Goal: Task Accomplishment & Management: Manage account settings

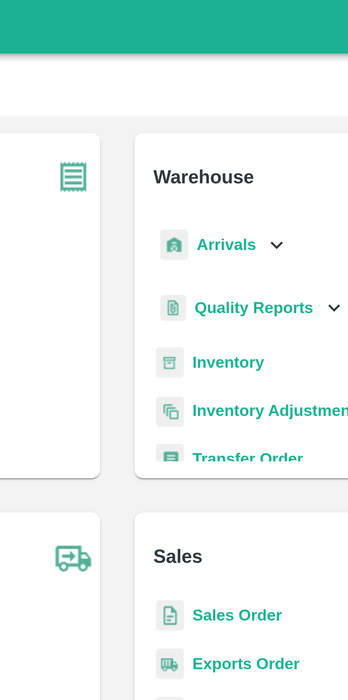
click at [220, 79] on div "Arrivals" at bounding box center [209, 81] width 44 height 16
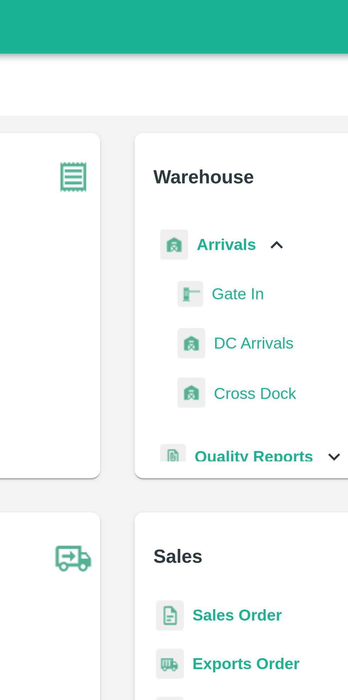
click at [218, 114] on span "DC Arrivals" at bounding box center [219, 114] width 26 height 8
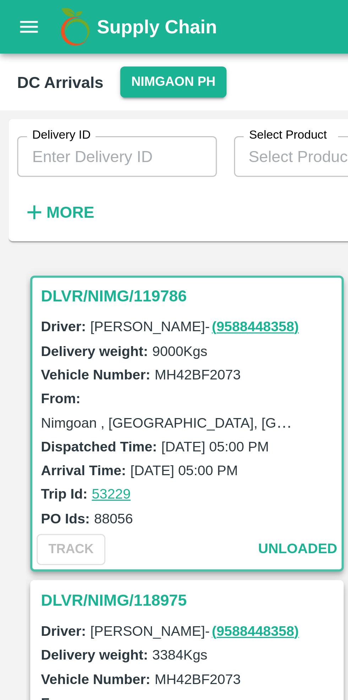
click at [54, 27] on button "Nimgaon PH" at bounding box center [57, 27] width 35 height 10
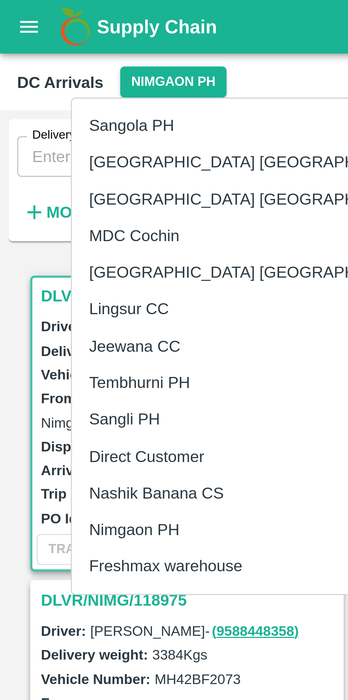
click at [60, 162] on li "Nashik Banana CS" at bounding box center [85, 163] width 122 height 12
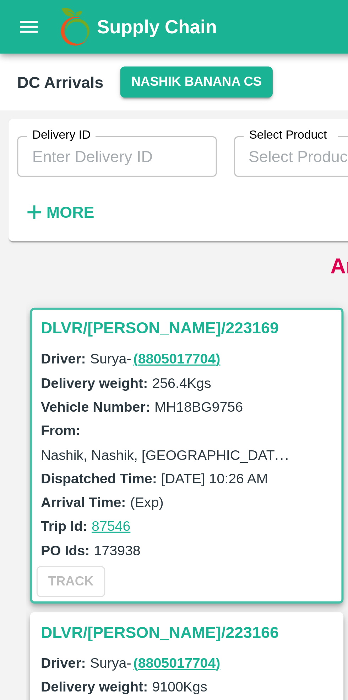
click at [21, 69] on strong "More" at bounding box center [23, 70] width 16 height 6
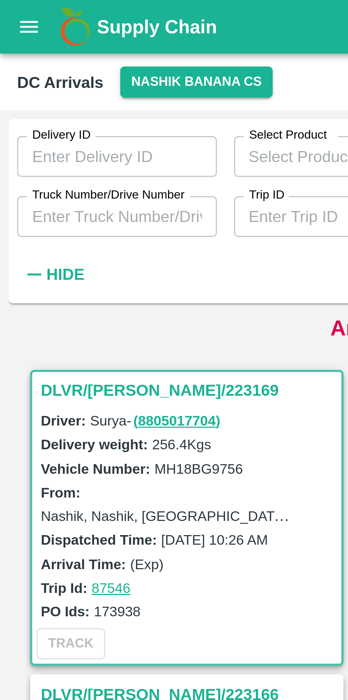
click at [54, 70] on input "Truck Number/Drive Number" at bounding box center [39, 71] width 66 height 13
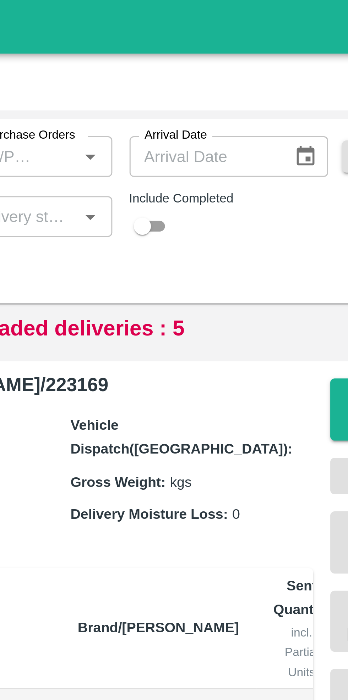
type input "2118"
click at [230, 74] on input "checkbox" at bounding box center [225, 75] width 26 height 9
checkbox input "true"
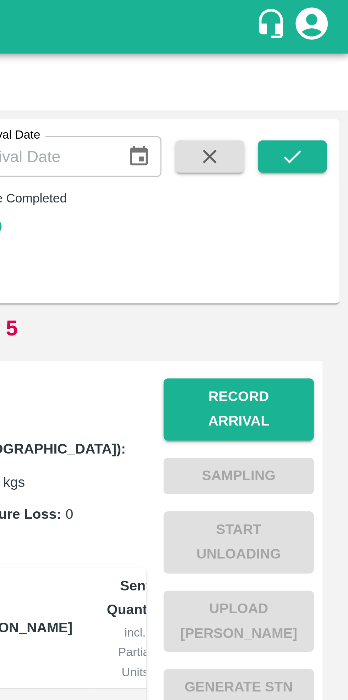
click at [331, 50] on icon "submit" at bounding box center [329, 52] width 8 height 8
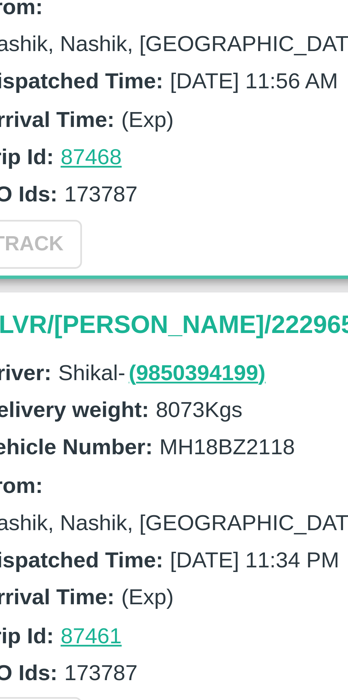
click at [35, 225] on h3 "DLVR/NASH/222965" at bounding box center [62, 229] width 99 height 9
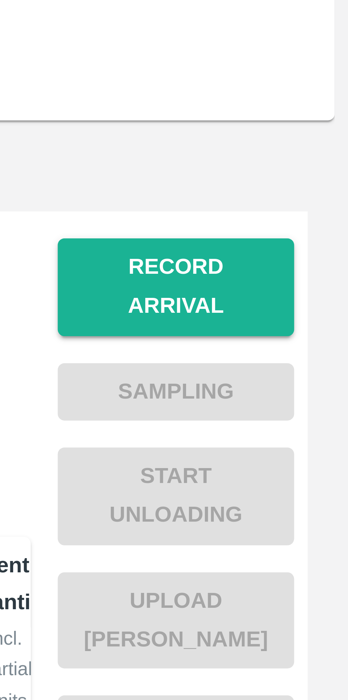
click at [315, 128] on button "Record Arrival" at bounding box center [312, 135] width 50 height 21
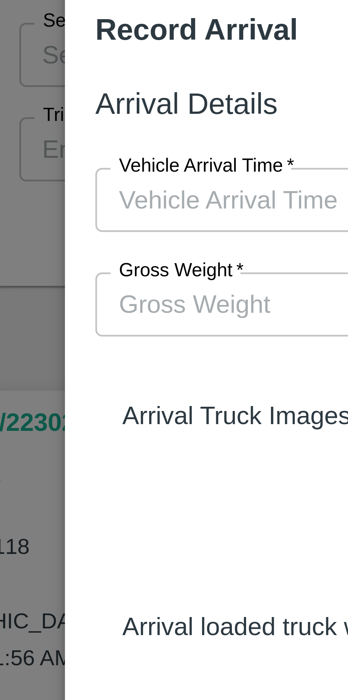
click at [130, 79] on input "Vehicle Arrival Time   *" at bounding box center [171, 82] width 156 height 13
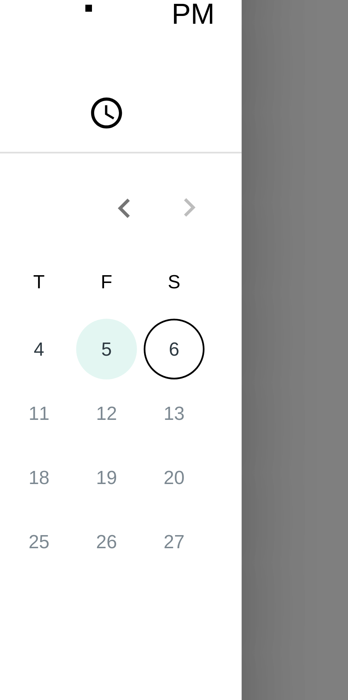
click at [204, 356] on button "5" at bounding box center [202, 353] width 13 height 13
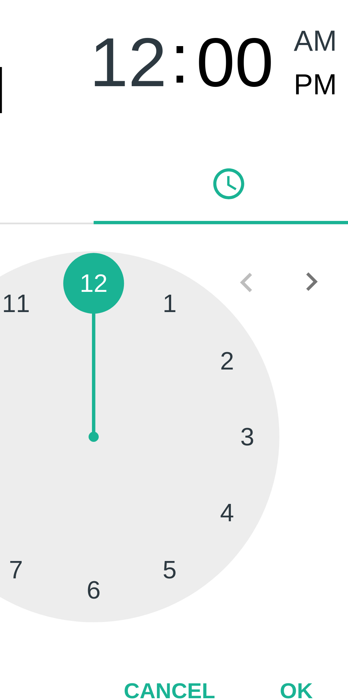
click at [188, 401] on div at bounding box center [174, 371] width 78 height 78
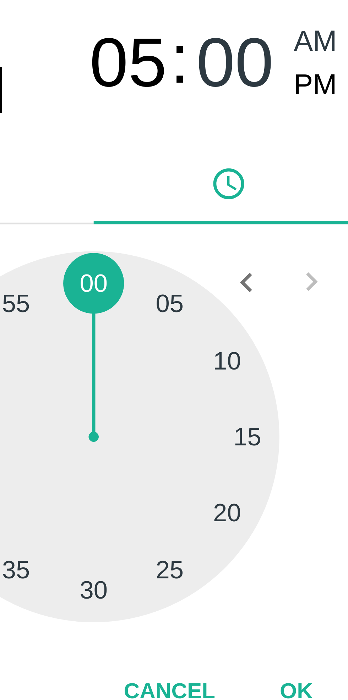
click at [172, 405] on div at bounding box center [174, 371] width 78 height 78
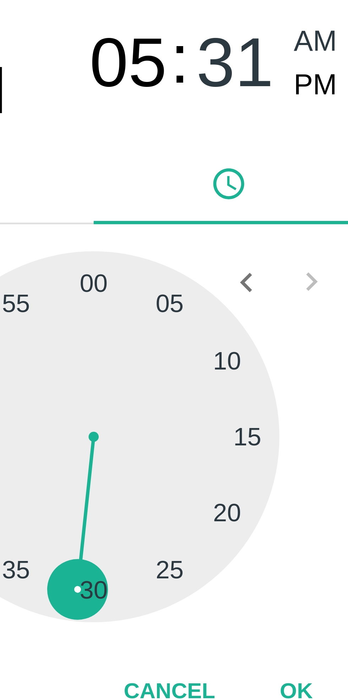
click at [221, 295] on span "PM" at bounding box center [220, 298] width 9 height 10
type input "05/09/2025 05:31 PM"
click at [215, 425] on button "OK" at bounding box center [216, 425] width 23 height 12
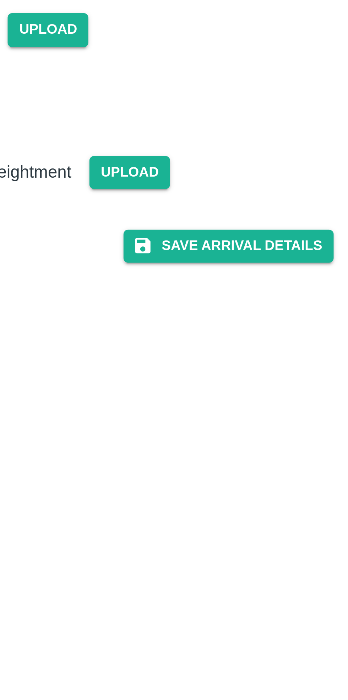
click at [233, 191] on button "Save Arrival Details" at bounding box center [222, 195] width 66 height 10
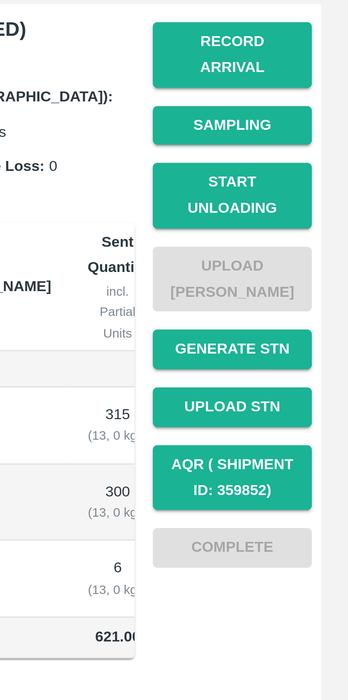
click at [316, 172] on button "Start Unloading" at bounding box center [312, 179] width 50 height 21
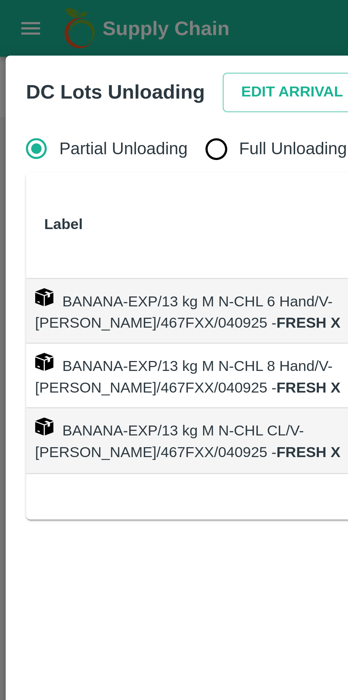
click at [84, 25] on button "Edit Arrival" at bounding box center [91, 29] width 43 height 12
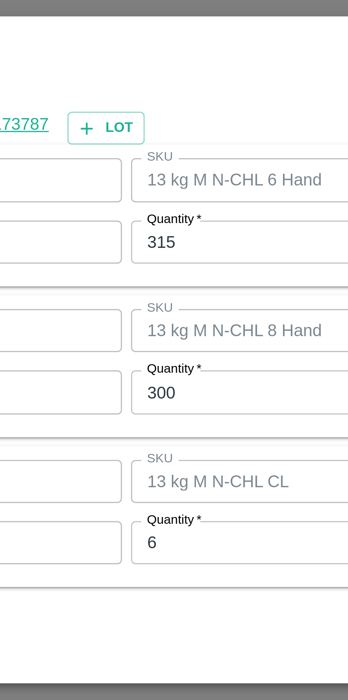
click at [144, 316] on input "315" at bounding box center [161, 316] width 93 height 13
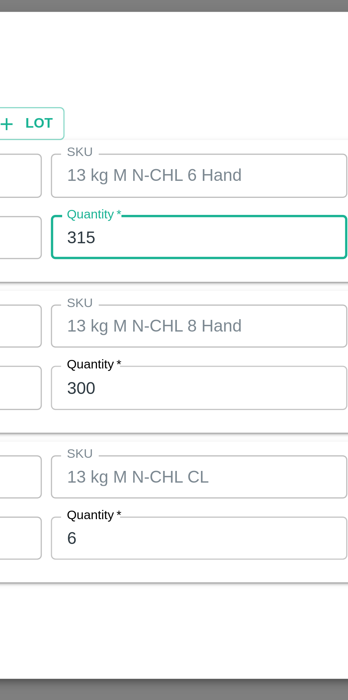
click at [156, 318] on input "315" at bounding box center [161, 316] width 93 height 13
type input "314"
click at [145, 365] on input "300" at bounding box center [161, 363] width 93 height 13
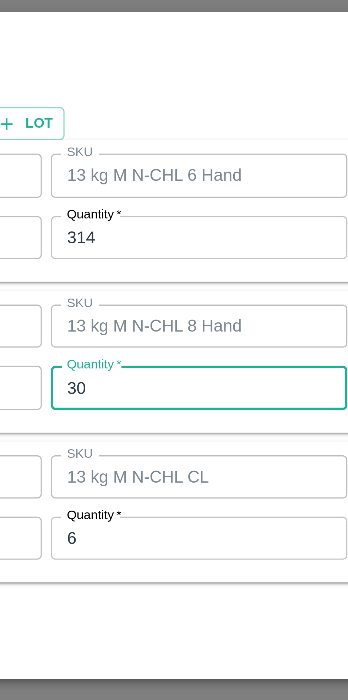
type input "3"
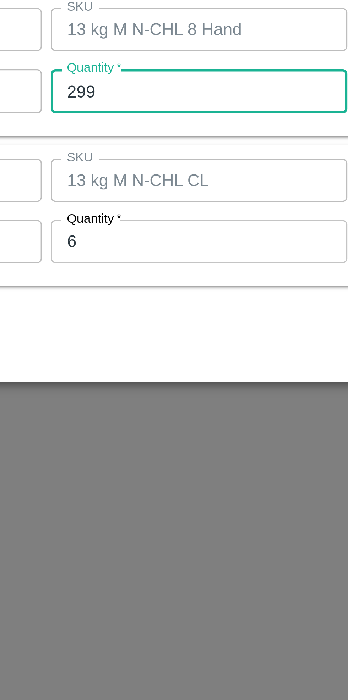
type input "299"
click at [145, 409] on input "6" at bounding box center [161, 410] width 93 height 13
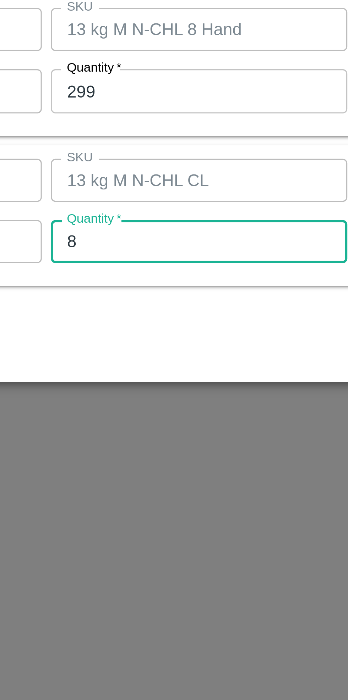
type input "8"
click at [170, 435] on div "Cancel Save" at bounding box center [173, 440] width 323 height 21
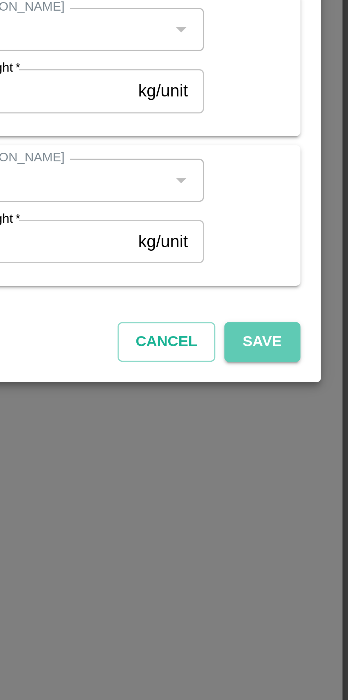
click at [323, 442] on button "Save" at bounding box center [320, 442] width 23 height 12
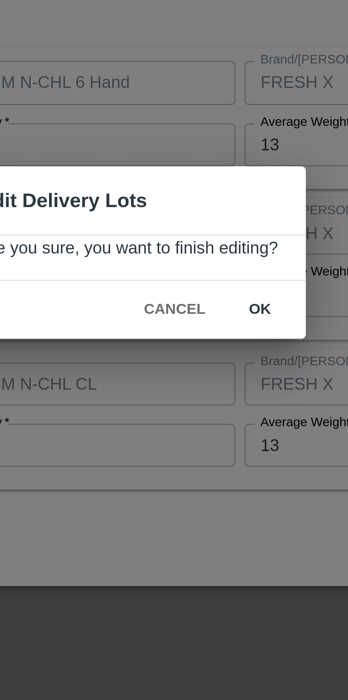
click at [212, 369] on button "ok" at bounding box center [215, 368] width 23 height 12
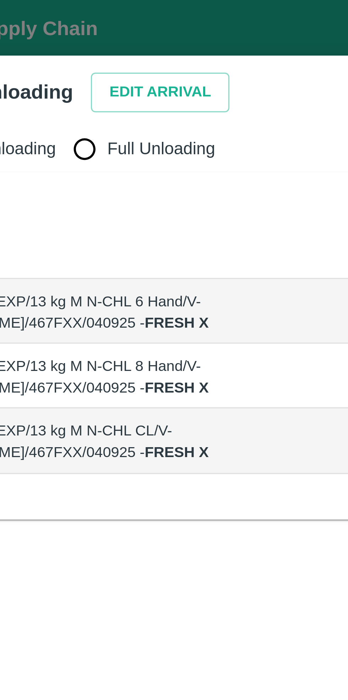
click at [69, 47] on input "Full Unloading" at bounding box center [67, 46] width 14 height 14
radio input "true"
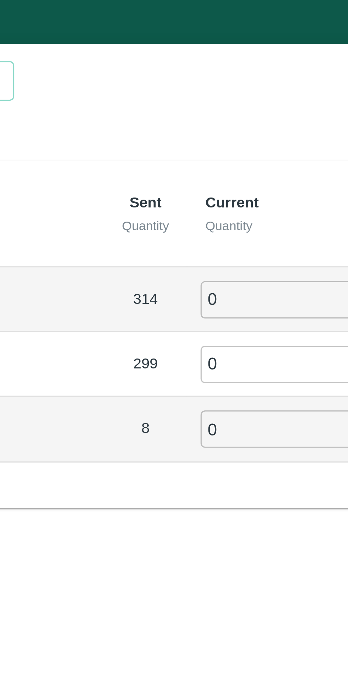
click at [185, 99] on input "0" at bounding box center [196, 98] width 51 height 12
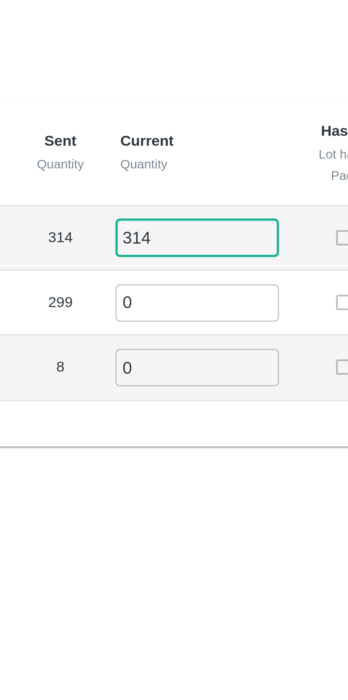
type input "314"
click at [194, 117] on input "0" at bounding box center [196, 118] width 51 height 12
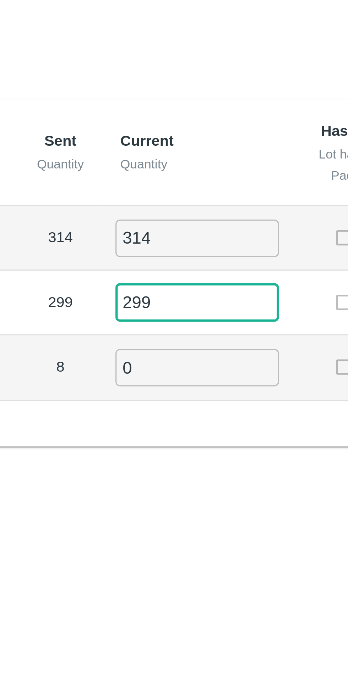
type input "299"
click at [190, 135] on input "0" at bounding box center [196, 138] width 51 height 12
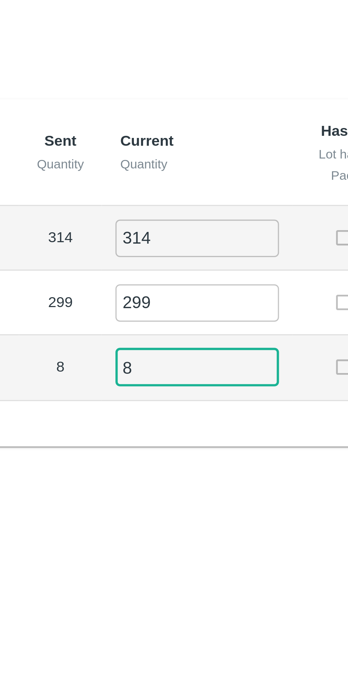
type input "8"
click at [151, 139] on td "8" at bounding box center [154, 138] width 26 height 20
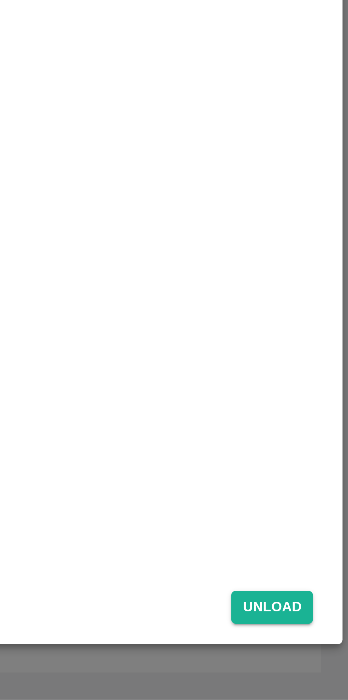
click at [324, 670] on button "Unload" at bounding box center [324, 671] width 26 height 10
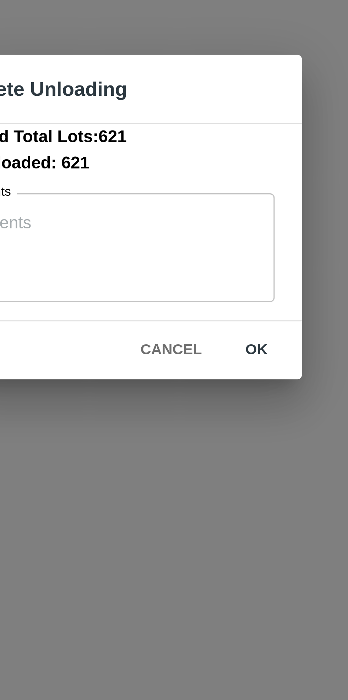
click at [221, 393] on button "ok" at bounding box center [221, 392] width 23 height 12
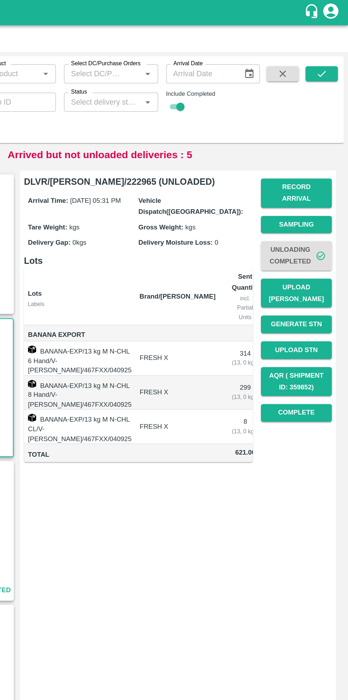
click at [230, 75] on input "checkbox" at bounding box center [231, 75] width 26 height 9
checkbox input "false"
click at [331, 54] on icon "submit" at bounding box center [329, 52] width 8 height 8
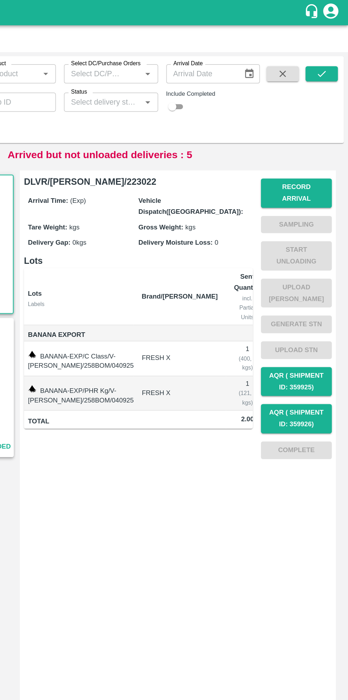
click at [301, 54] on icon "button" at bounding box center [302, 52] width 8 height 8
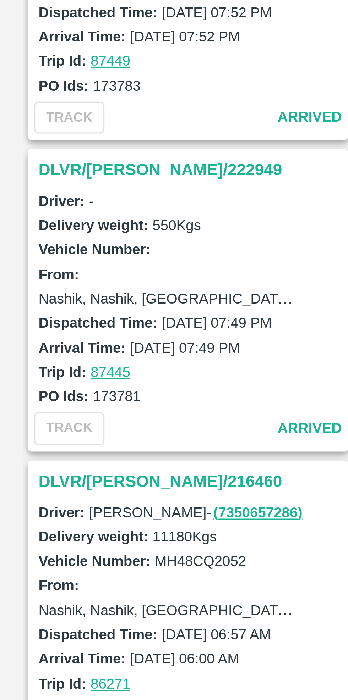
scroll to position [1455, 0]
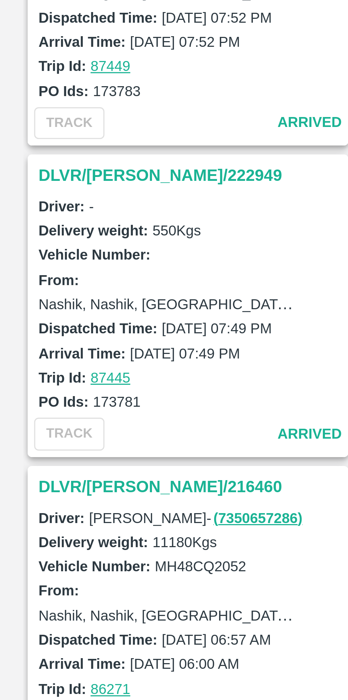
click at [56, 180] on h3 "DLVR/NASH/222949" at bounding box center [62, 184] width 99 height 9
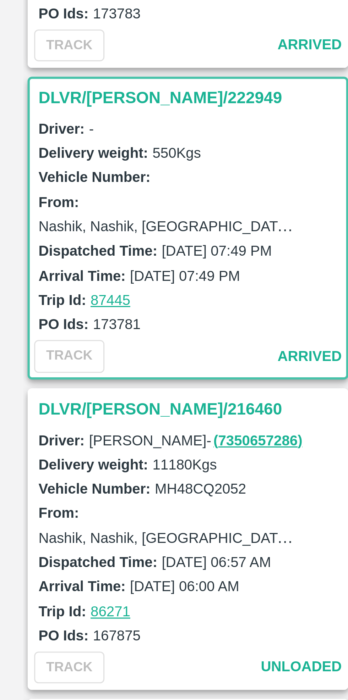
scroll to position [1475, 0]
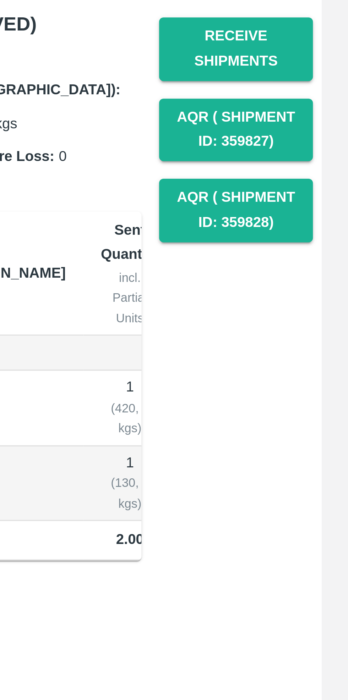
click at [316, 138] on button "Receive Shipments" at bounding box center [312, 135] width 50 height 21
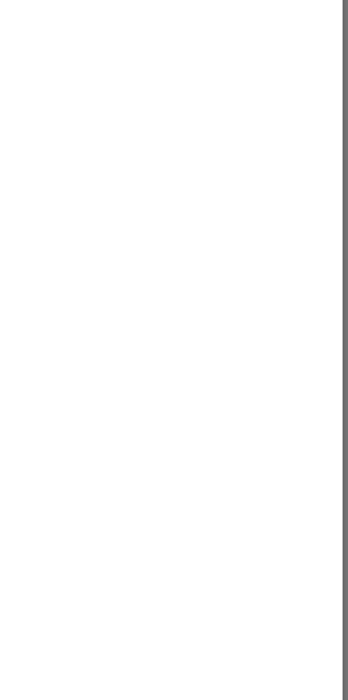
scroll to position [0, 0]
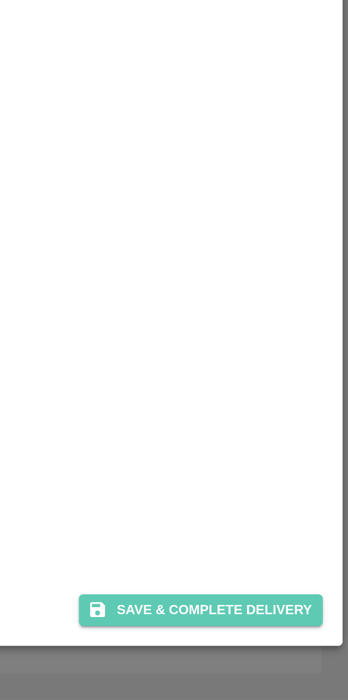
click at [307, 670] on button "Save & Complete Delivery" at bounding box center [300, 671] width 79 height 10
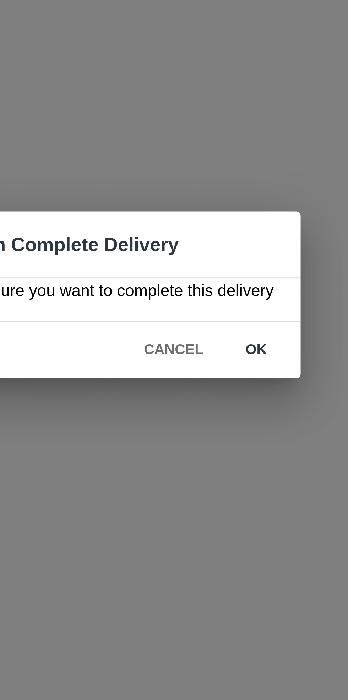
click at [224, 368] on button "ok" at bounding box center [223, 368] width 23 height 12
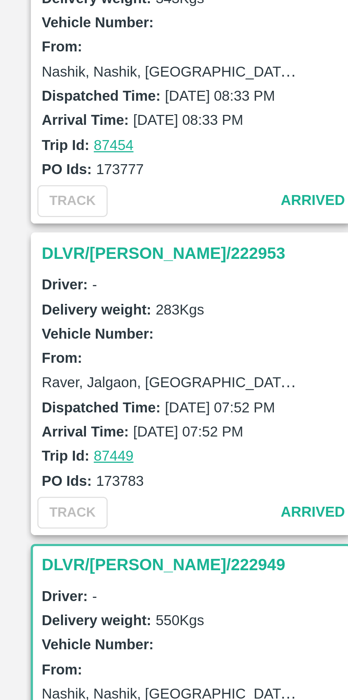
scroll to position [1187, 0]
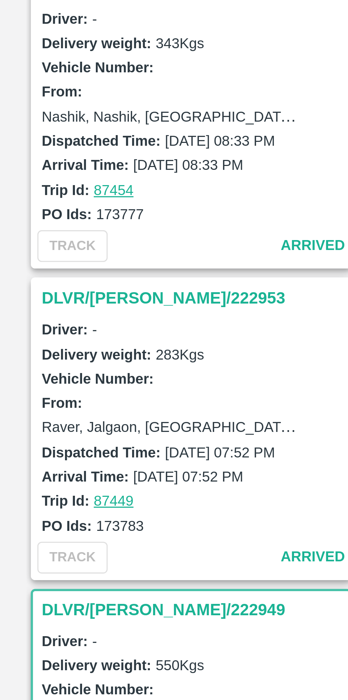
click at [31, 347] on h3 "DLVR/NASH/222953" at bounding box center [62, 351] width 99 height 9
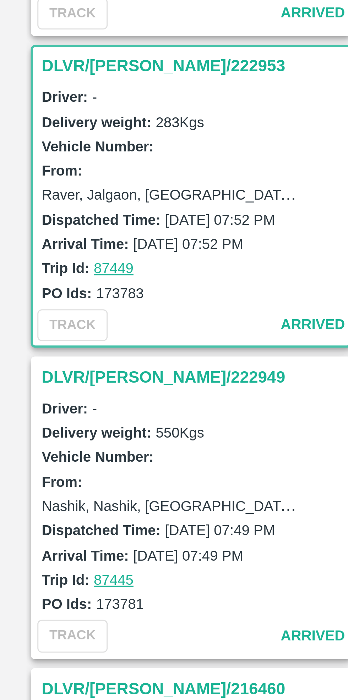
scroll to position [1407, 0]
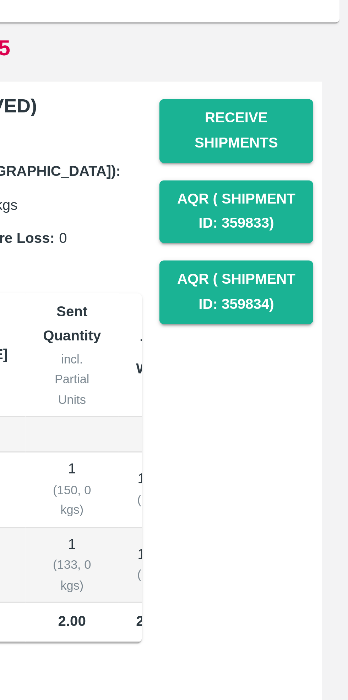
click at [318, 136] on button "Receive Shipments" at bounding box center [312, 135] width 50 height 21
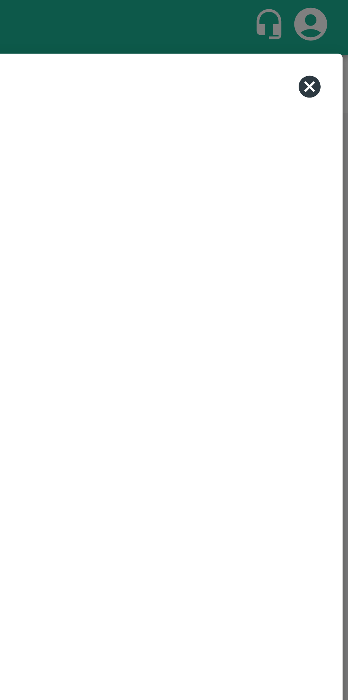
scroll to position [0, 0]
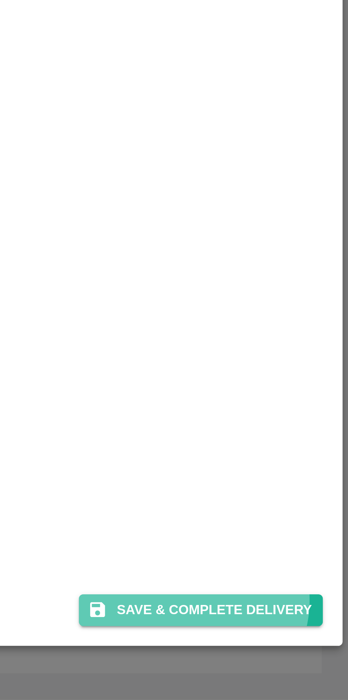
click at [302, 668] on button "Save & Complete Delivery" at bounding box center [300, 671] width 79 height 10
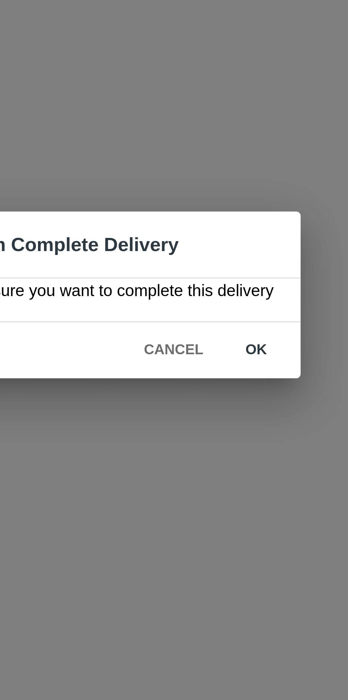
click at [226, 364] on button "ok" at bounding box center [223, 368] width 23 height 12
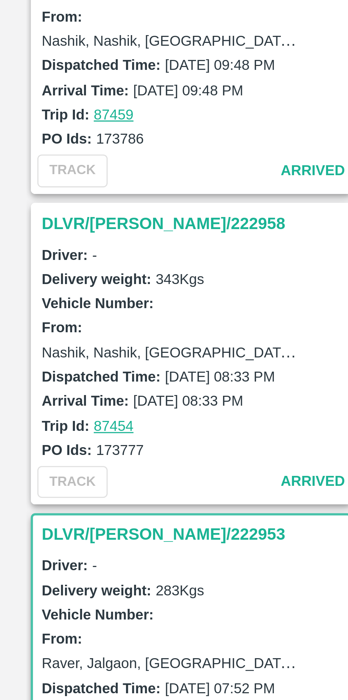
scroll to position [1107, 0]
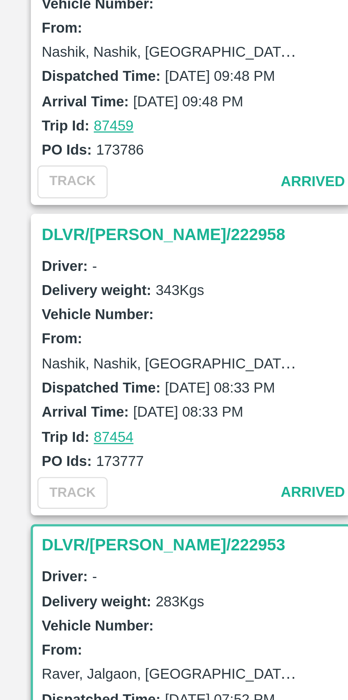
click at [28, 326] on h3 "DLVR/NASH/222958" at bounding box center [62, 330] width 99 height 9
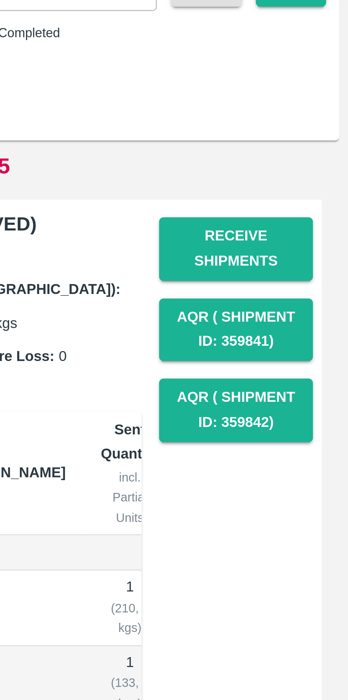
click at [316, 133] on button "Receive Shipments" at bounding box center [312, 135] width 50 height 21
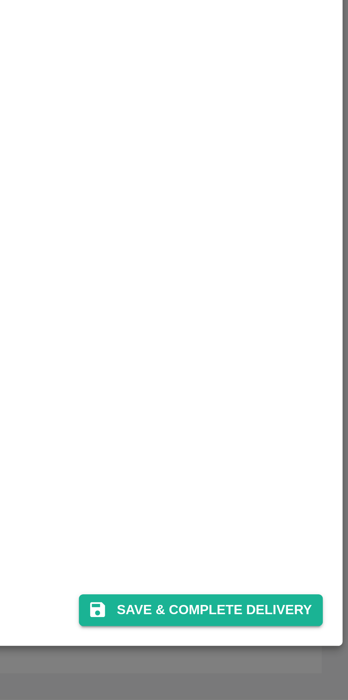
click at [304, 671] on button "Save & Complete Delivery" at bounding box center [300, 671] width 79 height 10
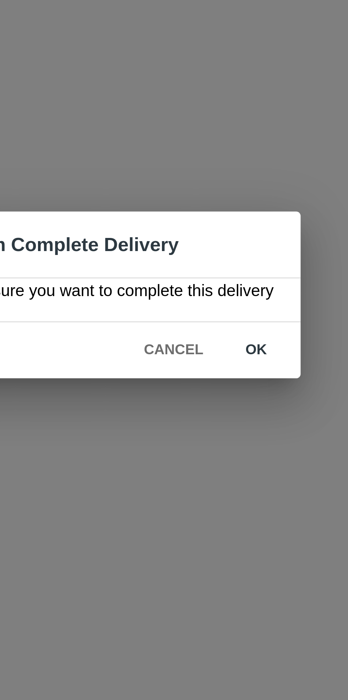
click at [223, 367] on button "ok" at bounding box center [223, 368] width 23 height 12
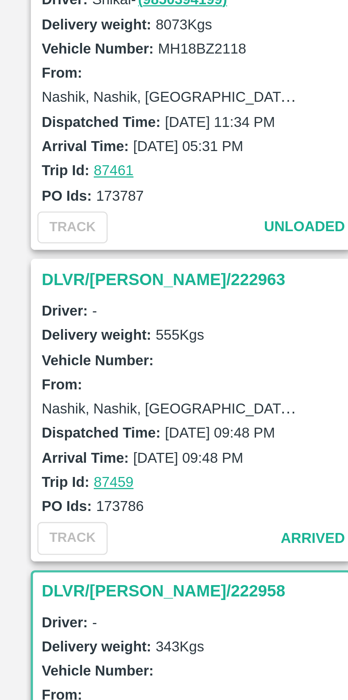
scroll to position [984, 0]
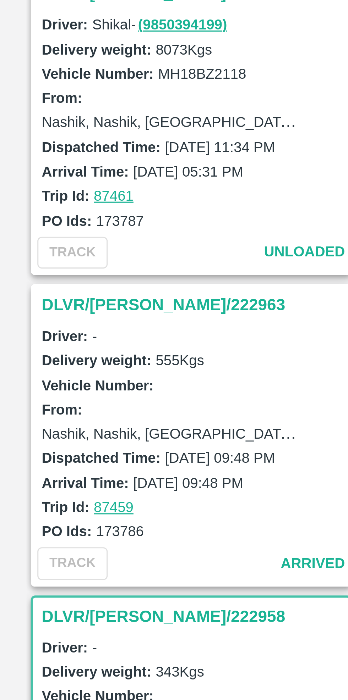
click at [29, 349] on h3 "DLVR/NASH/222963" at bounding box center [62, 353] width 99 height 9
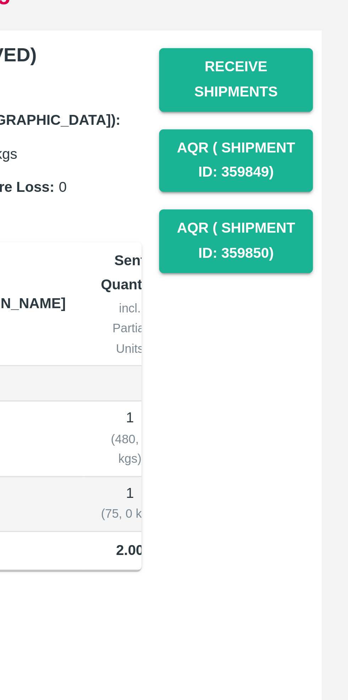
click at [318, 135] on button "Receive Shipments" at bounding box center [312, 135] width 50 height 21
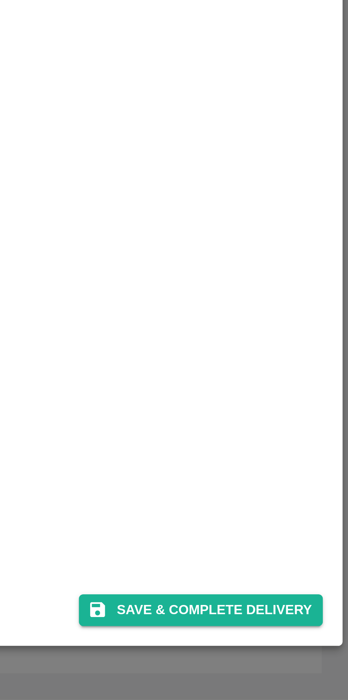
click at [306, 671] on button "Save & Complete Delivery" at bounding box center [300, 671] width 79 height 10
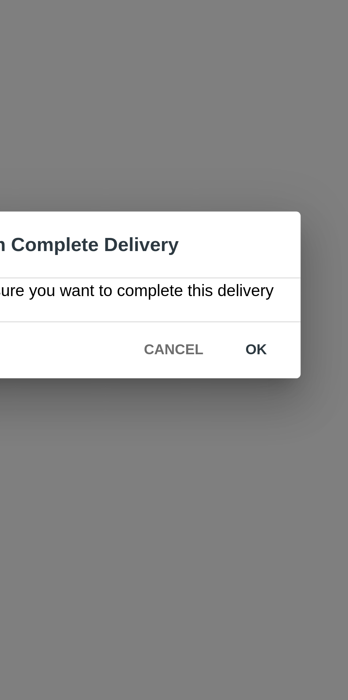
click at [230, 369] on button "ok" at bounding box center [223, 368] width 23 height 12
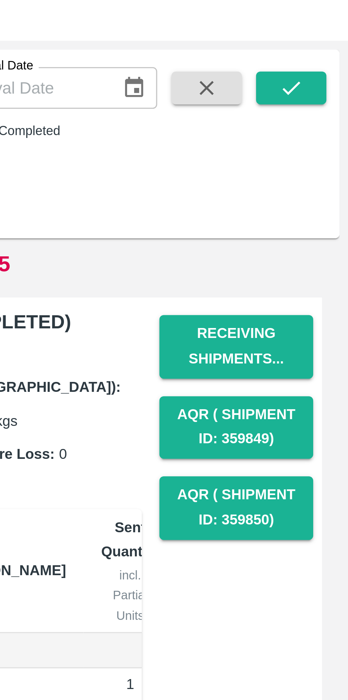
click at [330, 48] on icon "submit" at bounding box center [329, 52] width 8 height 8
